Goal: Information Seeking & Learning: Learn about a topic

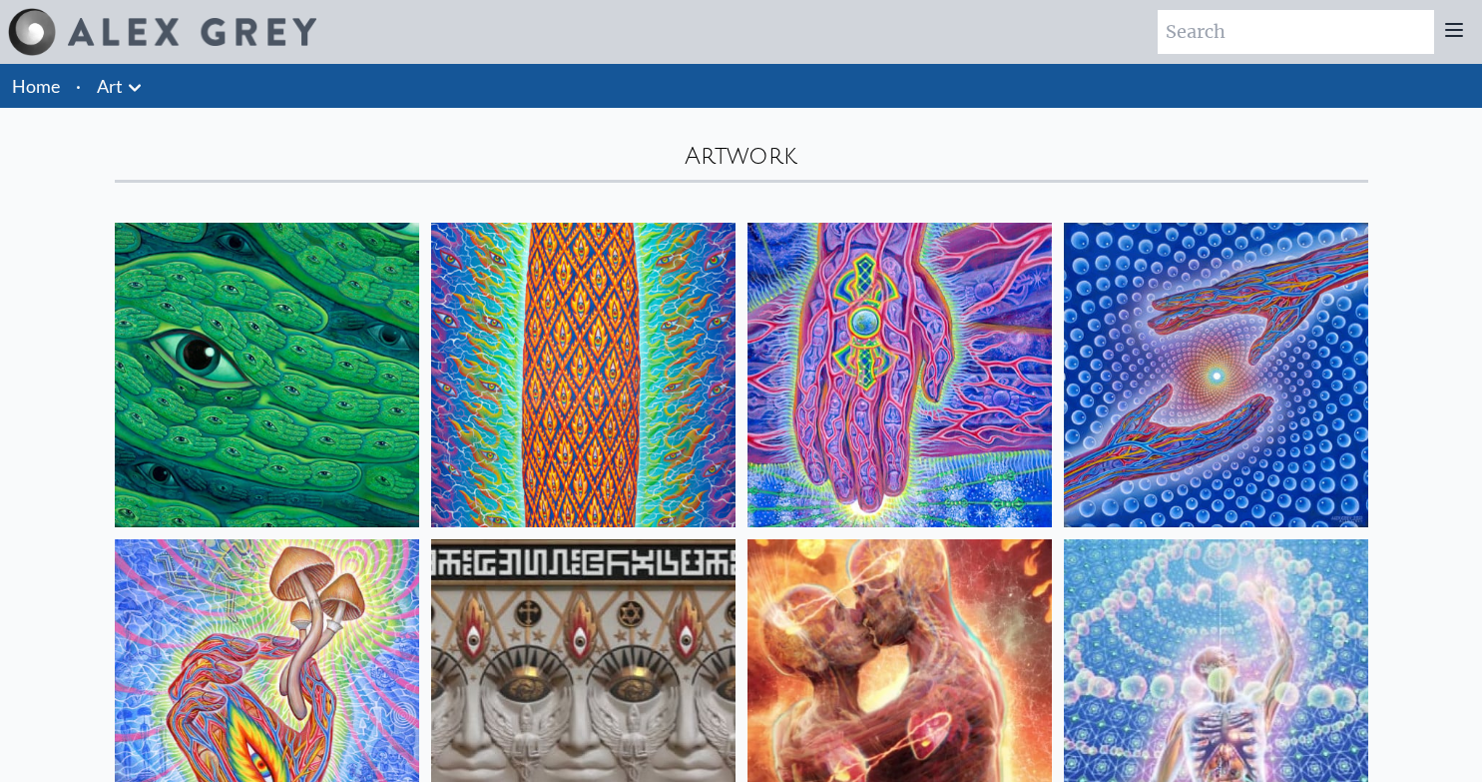
scroll to position [178, 0]
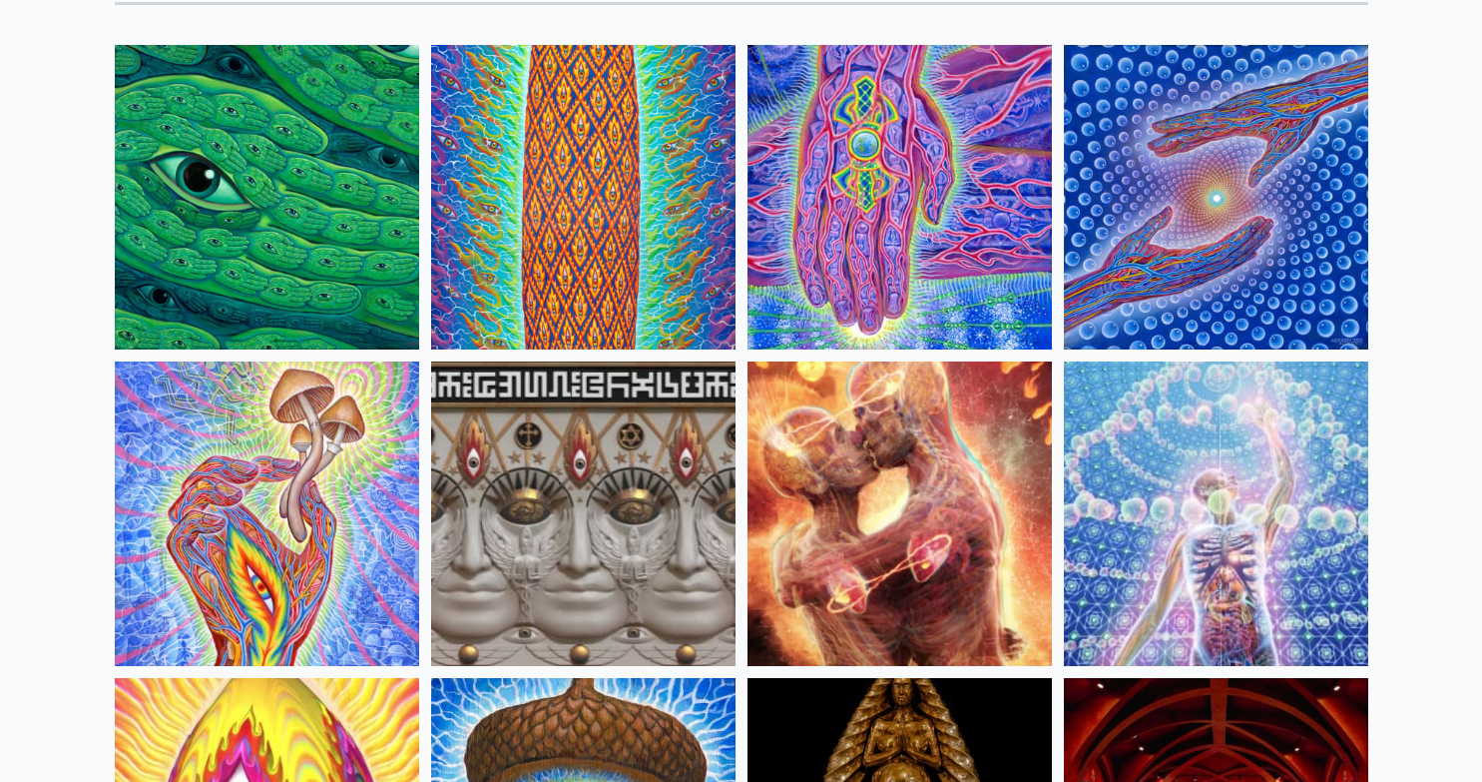
click at [639, 218] on img at bounding box center [583, 197] width 304 height 304
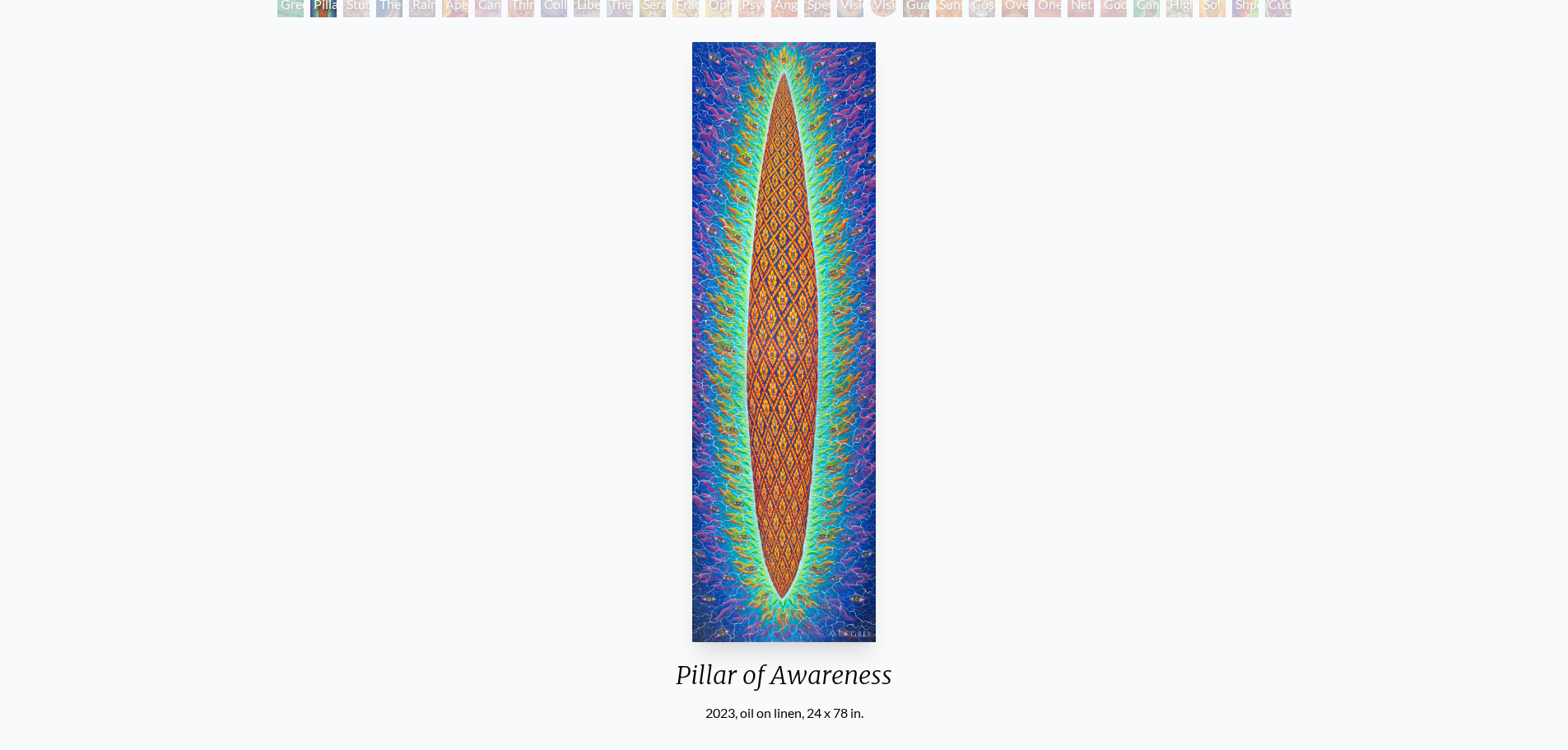
scroll to position [97, 0]
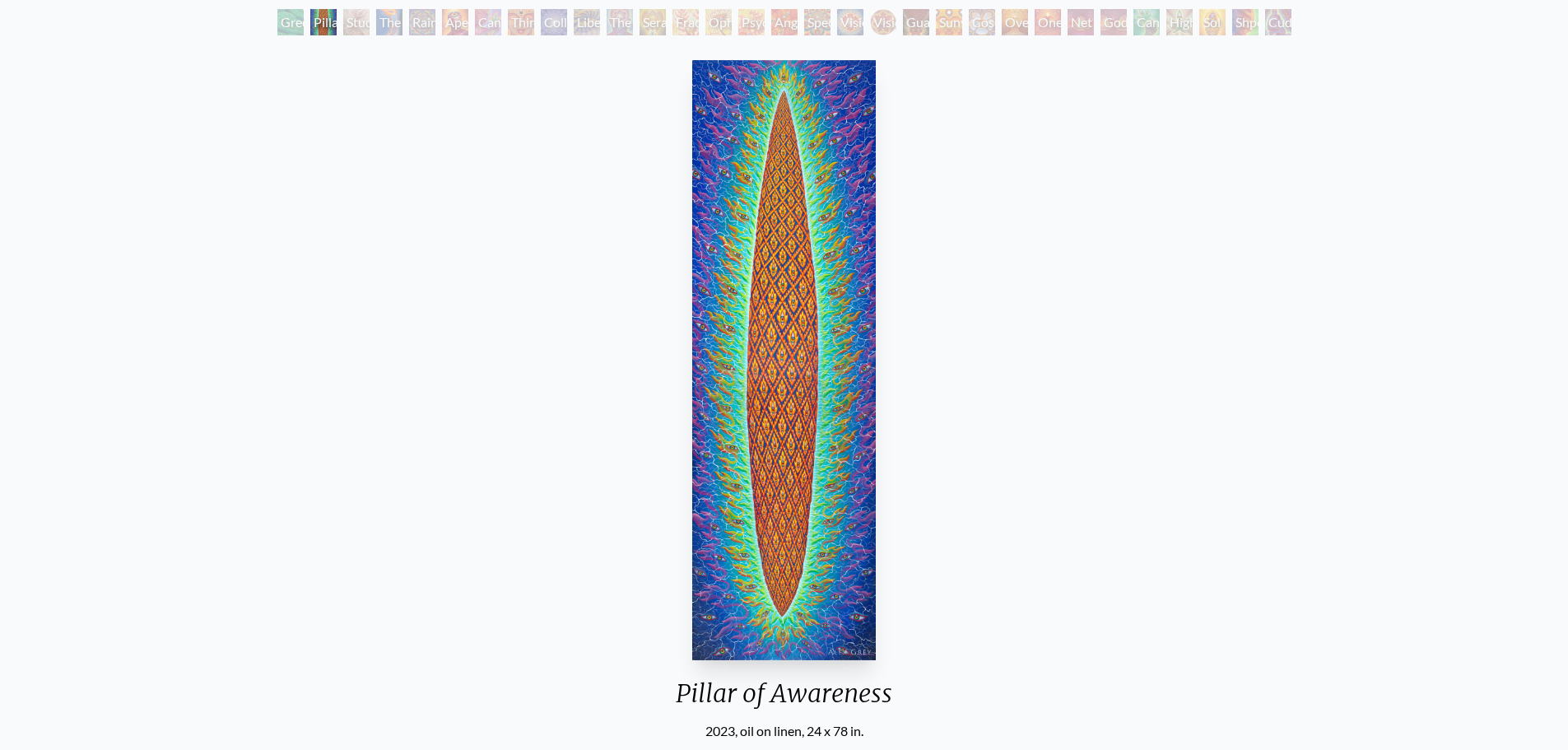
click at [829, 348] on img "2 / 31" at bounding box center [784, 361] width 184 height 601
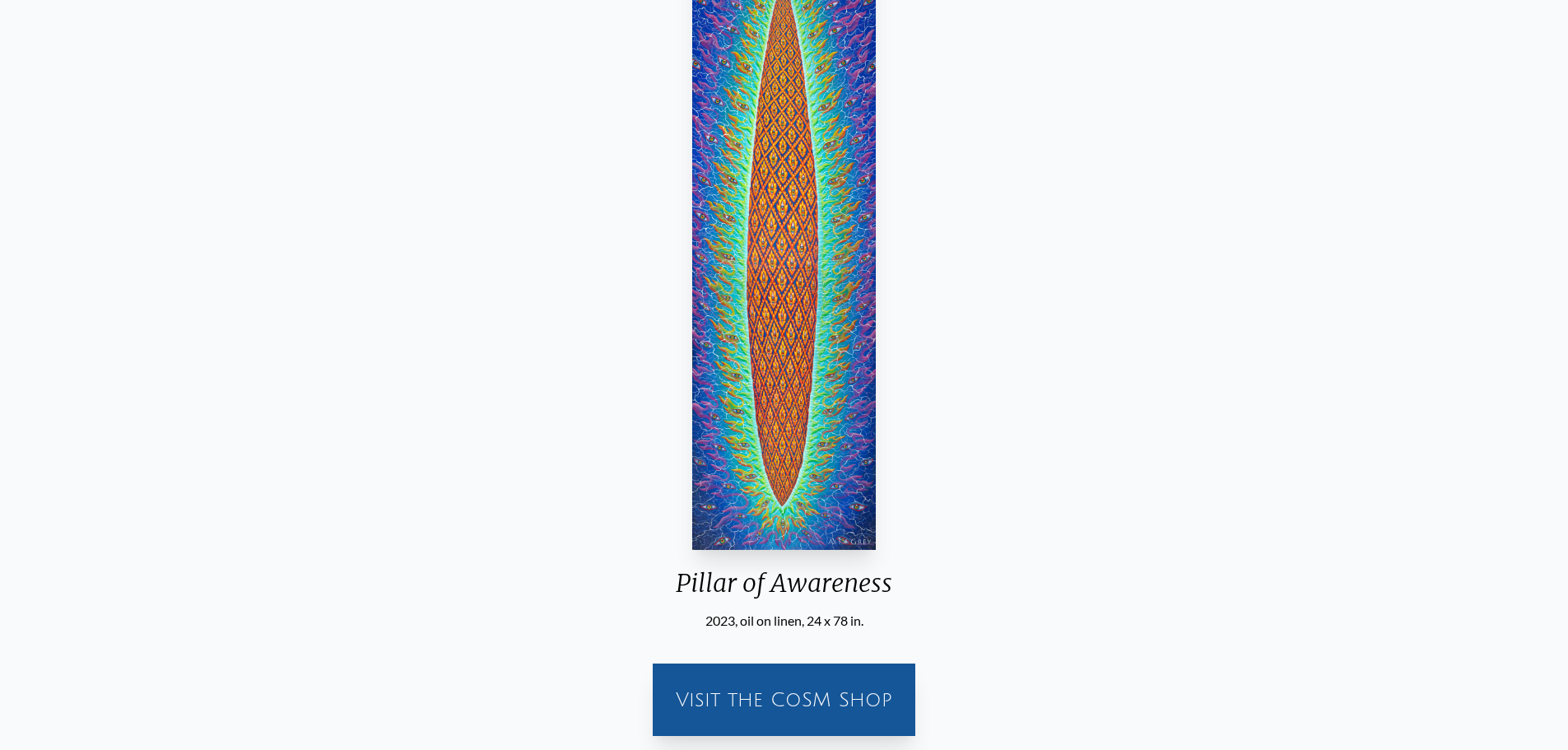
scroll to position [0, 0]
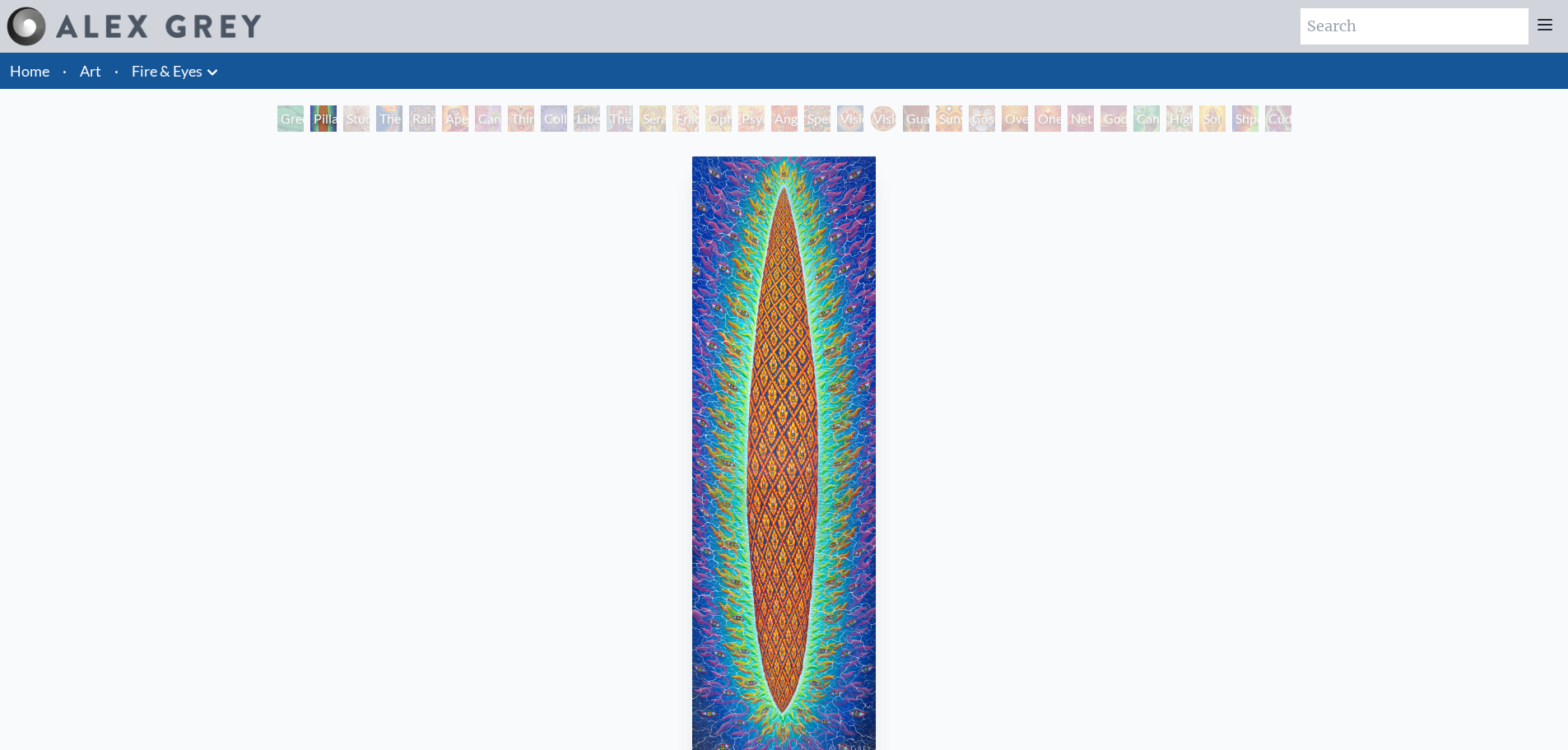
click at [682, 130] on div "Fractal Eyes" at bounding box center [685, 119] width 26 height 26
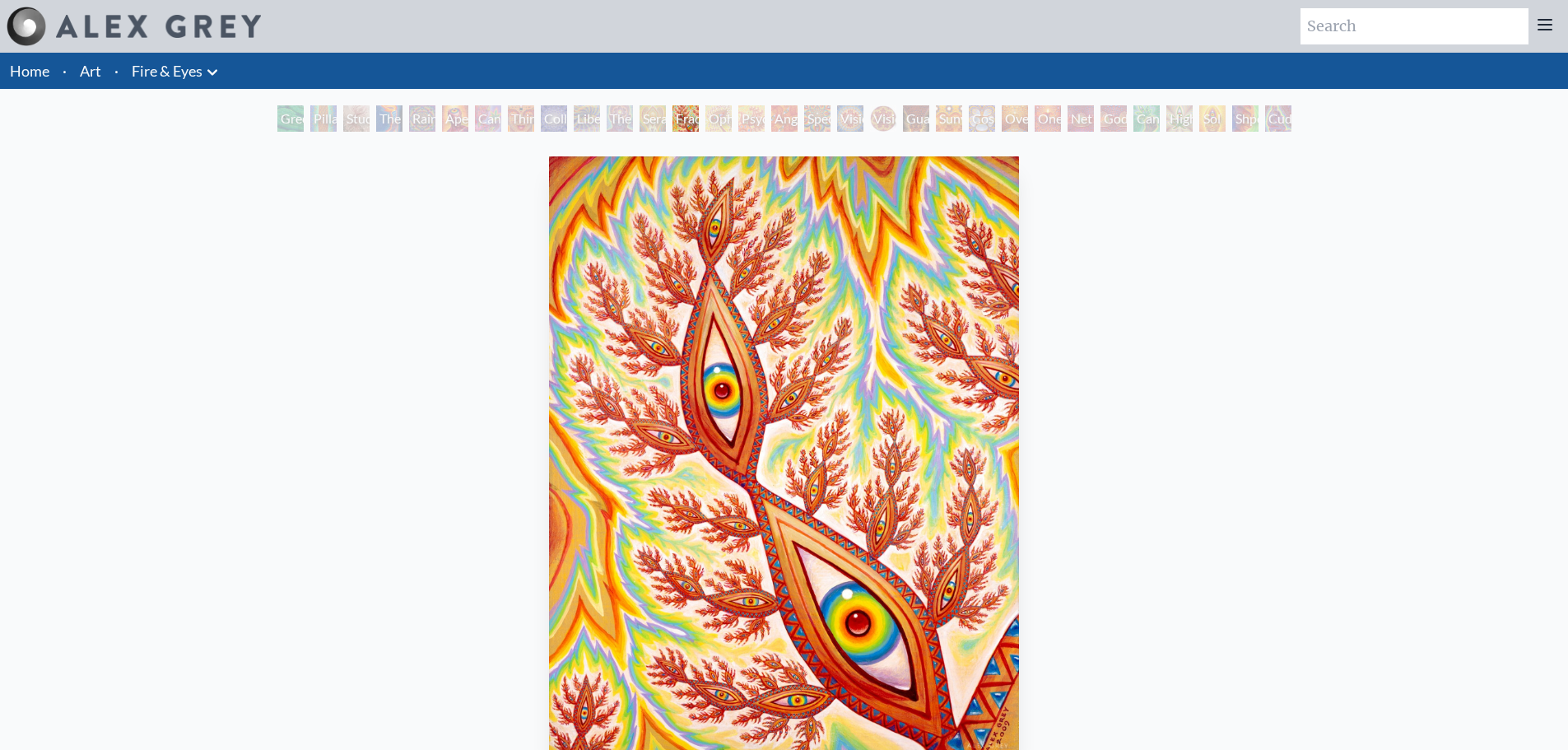
click at [222, 76] on icon at bounding box center [213, 73] width 20 height 20
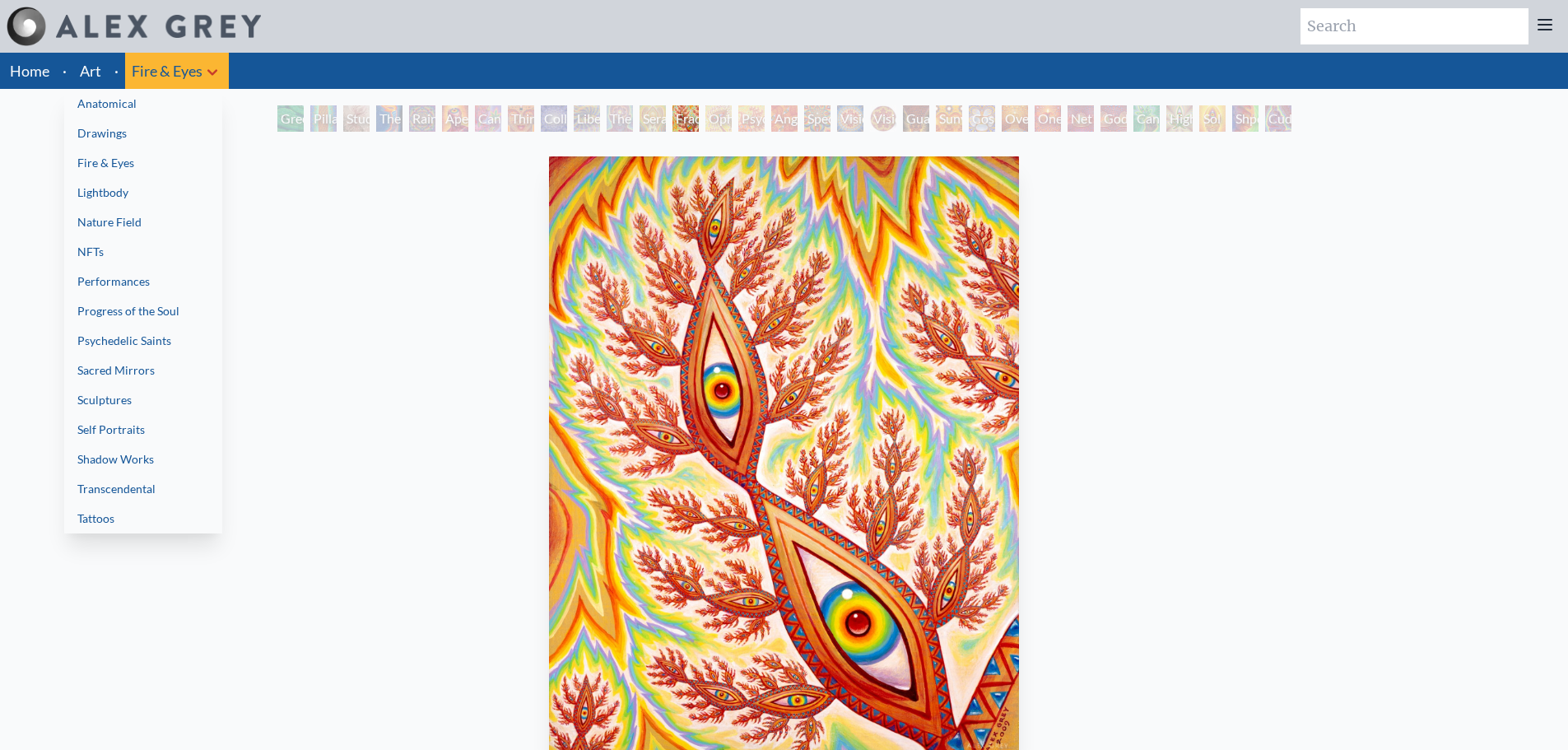
click at [177, 71] on div at bounding box center [784, 375] width 1568 height 750
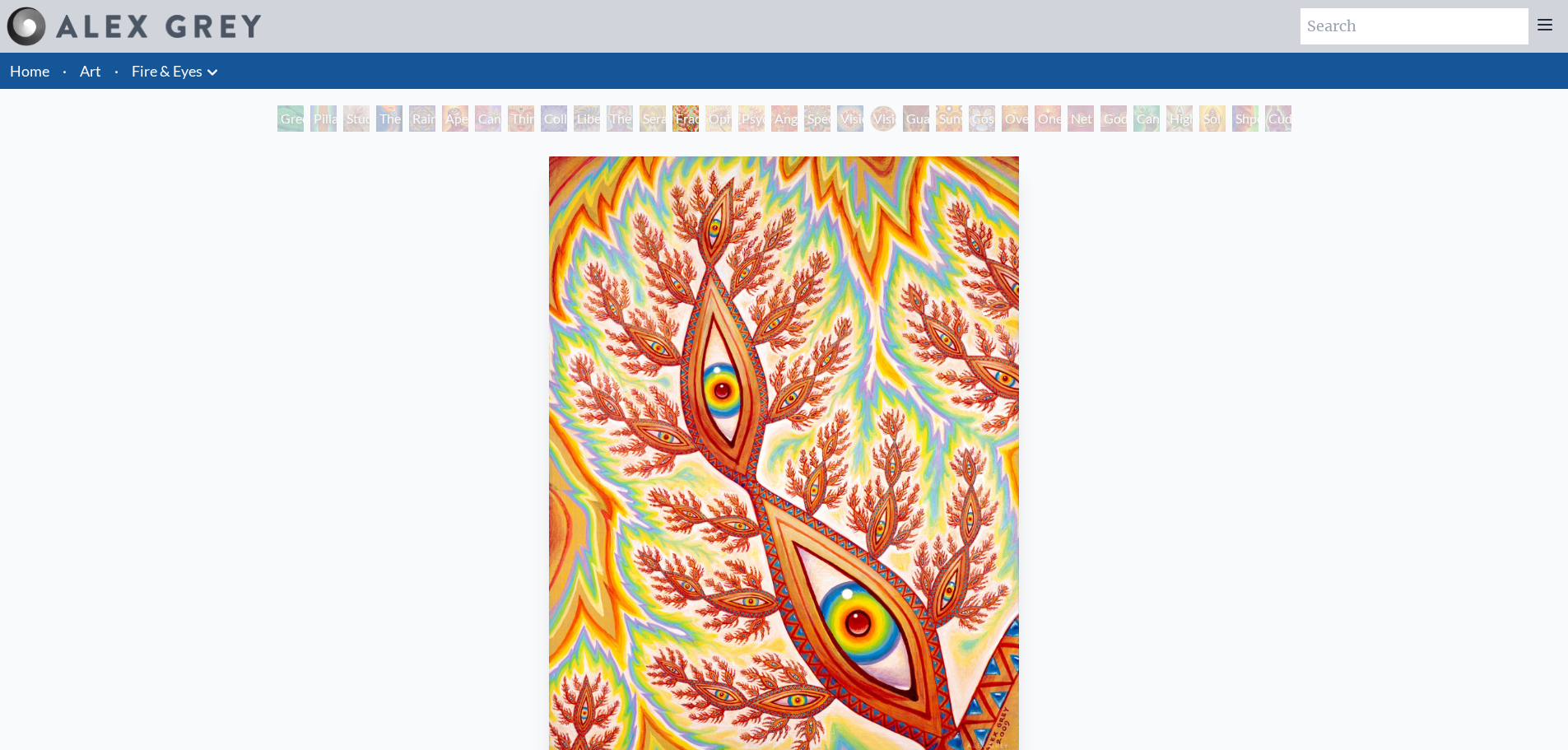
click at [177, 71] on link "Fire & Eyes" at bounding box center [167, 71] width 71 height 23
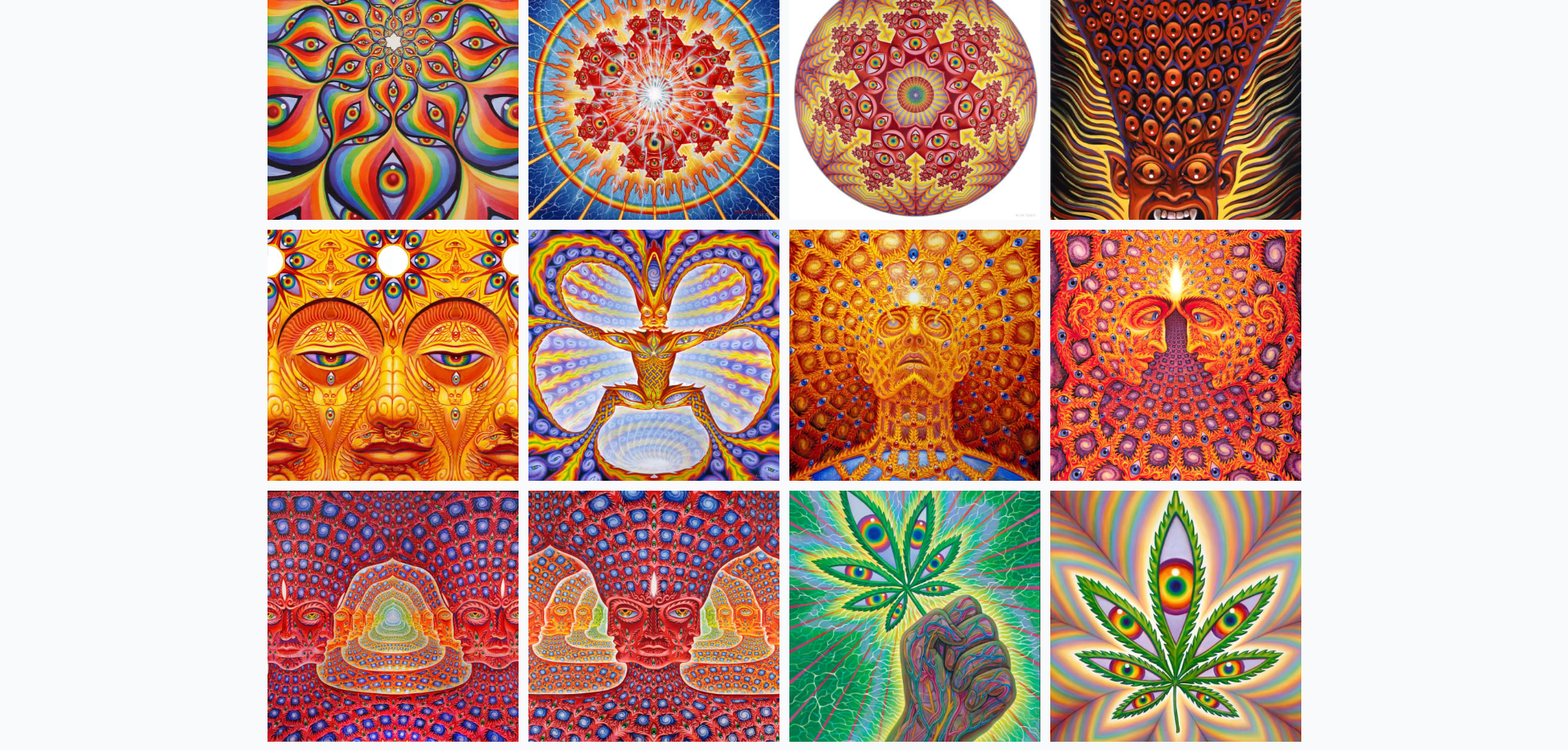
scroll to position [1258, 0]
click at [403, 446] on img at bounding box center [393, 356] width 251 height 251
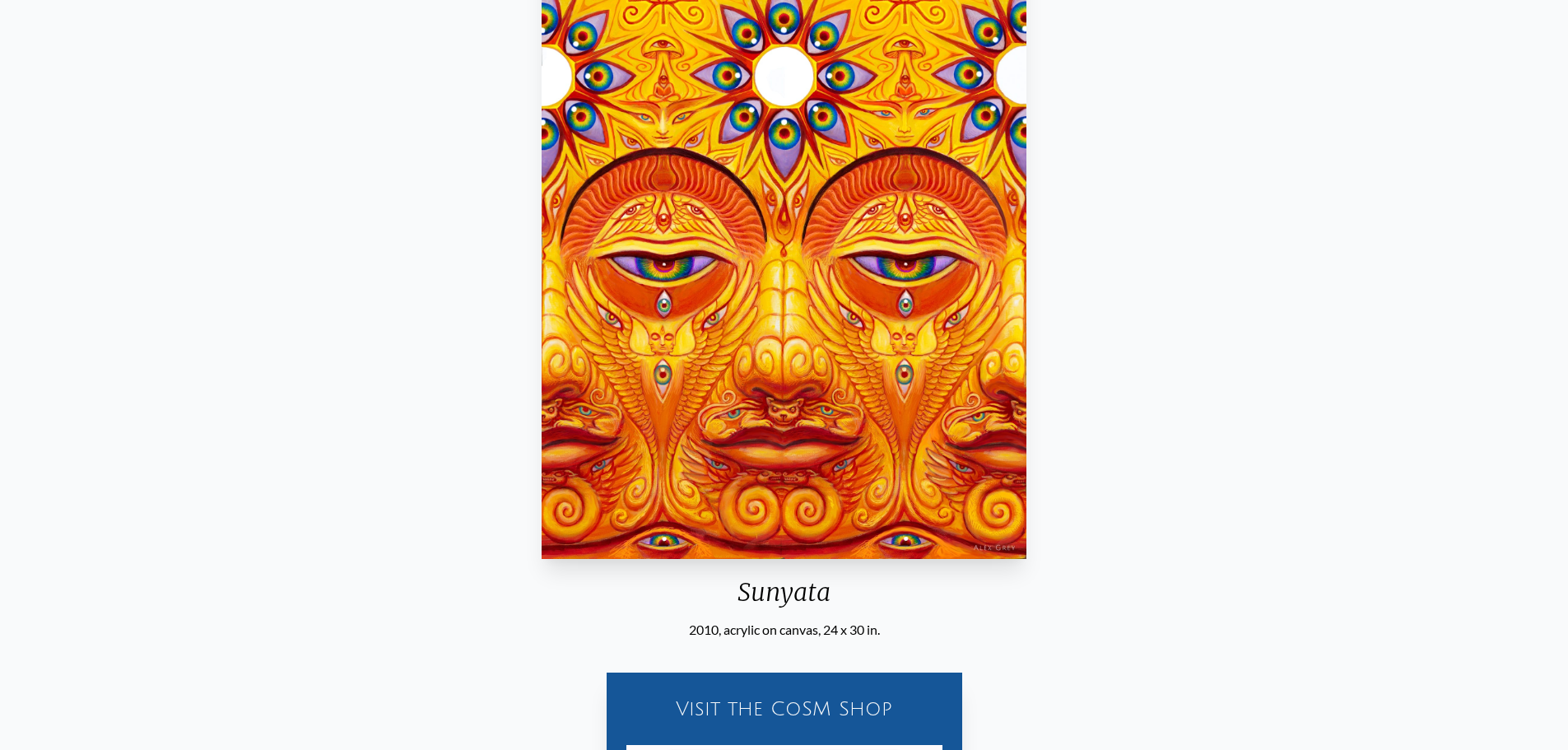
scroll to position [201, 0]
